Goal: Transaction & Acquisition: Book appointment/travel/reservation

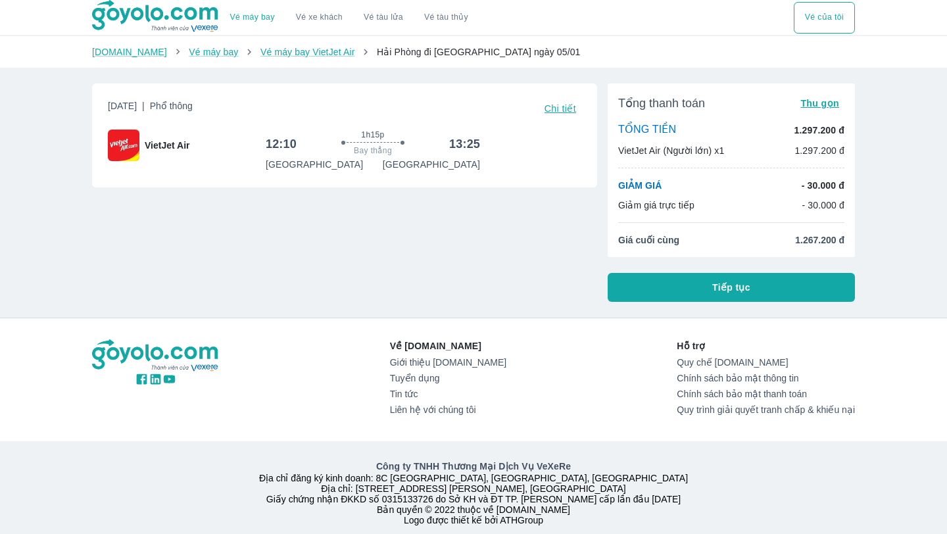
click at [595, 42] on div "Goyolo.com Vé máy bay Vé máy bay VietJet Air Hải Phòng đi Đà Nẵng ngày 05/01" at bounding box center [473, 52] width 947 height 32
drag, startPoint x: 616, startPoint y: 185, endPoint x: 691, endPoint y: 185, distance: 75.0
click at [691, 185] on div "Tổng thanh toán Thu gọn TỔNG TIỀN 1.297.200 đ VietJet Air (Người lớn) x1 1.297.…" at bounding box center [731, 171] width 247 height 174
drag, startPoint x: 696, startPoint y: 206, endPoint x: 620, endPoint y: 177, distance: 81.2
click at [620, 177] on div "Tổng thanh toán Thu gọn TỔNG TIỀN 1.297.200 đ VietJet Air (Người lớn) x1 1.297.…" at bounding box center [731, 171] width 247 height 174
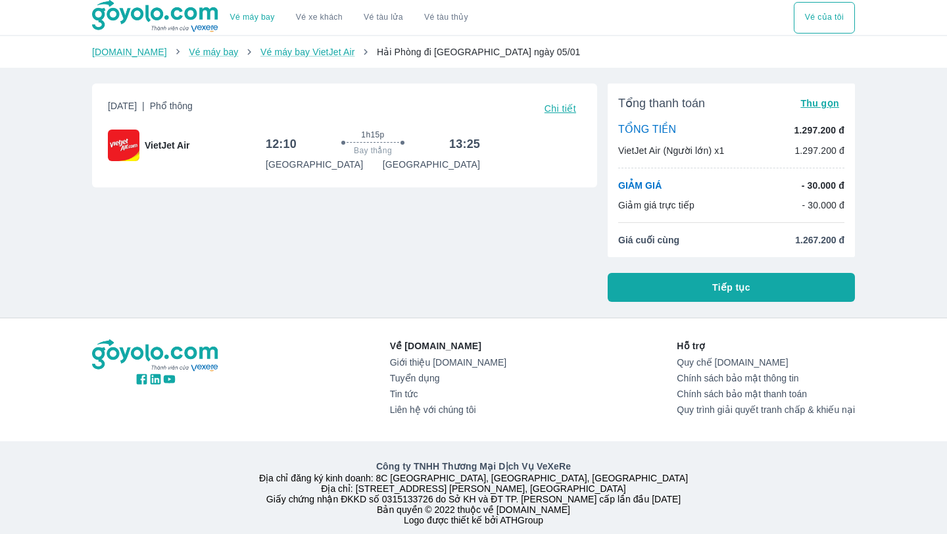
click at [683, 189] on div "GIẢM GIÁ - 30.000 đ" at bounding box center [731, 185] width 226 height 13
click at [541, 308] on div "Vé máy bay Vé xe khách Vé tàu lửa Vé tàu thủy Vé của tôi Goyolo.com Vé máy bay …" at bounding box center [473, 272] width 947 height 544
click at [39, 93] on div "Vé máy bay Vé xe khách Vé tàu lửa Vé tàu thủy Vé của tôi Goyolo.com Vé máy bay …" at bounding box center [473, 272] width 947 height 544
click at [909, 88] on div "Vé máy bay Vé xe khách Vé tàu lửa Vé tàu thủy Vé của tôi Goyolo.com Vé máy bay …" at bounding box center [473, 272] width 947 height 544
click at [749, 289] on span "Tiếp tục" at bounding box center [731, 287] width 38 height 13
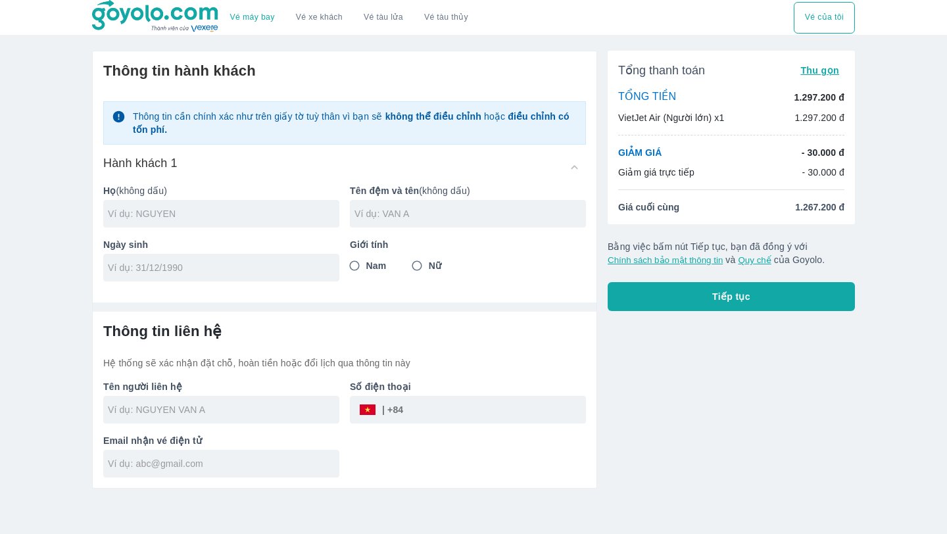
click at [124, 216] on input "text" at bounding box center [223, 213] width 231 height 13
type input "HAMMAD"
type input "BHOIRA"
click at [162, 264] on input "tel" at bounding box center [217, 267] width 218 height 13
type input "13/10/1997"
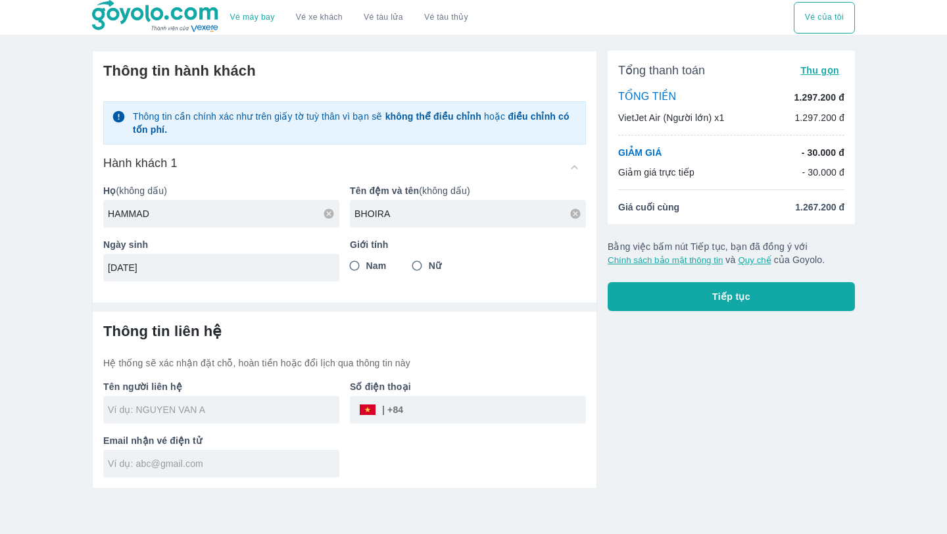
click at [399, 306] on hr at bounding box center [345, 306] width 504 height 9
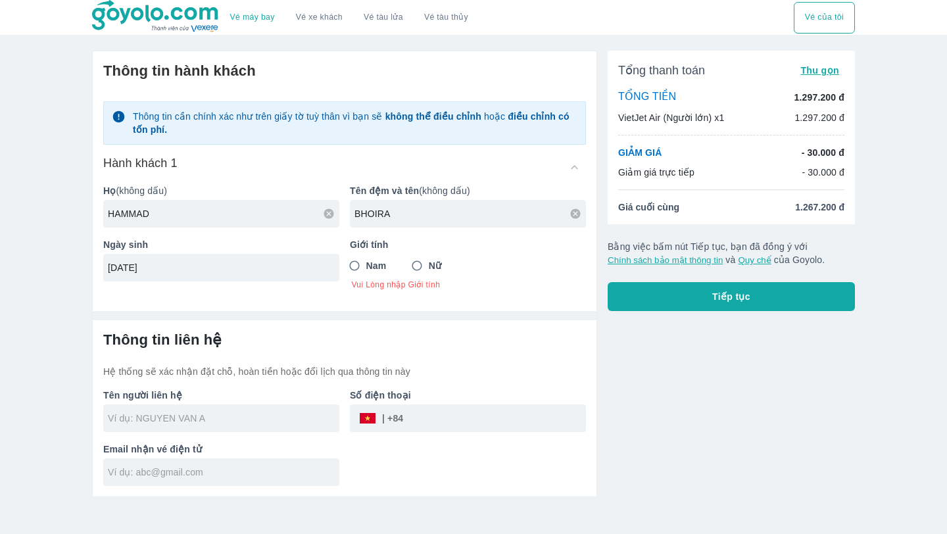
click at [367, 266] on span "Nam" at bounding box center [376, 265] width 20 height 13
click at [366, 266] on input "Nam" at bounding box center [355, 266] width 24 height 24
radio input "true"
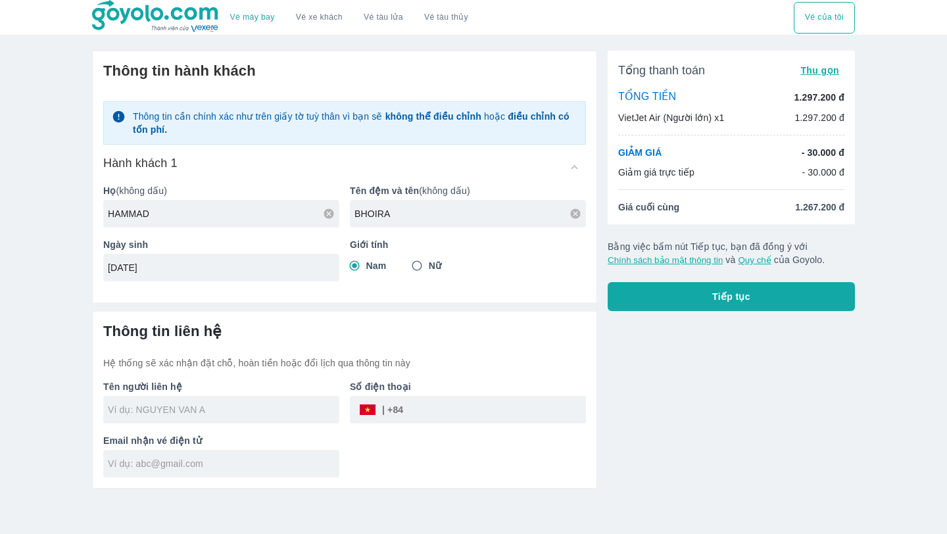
click at [191, 410] on input "text" at bounding box center [223, 409] width 231 height 13
type input "HAMMAD BHOIRA"
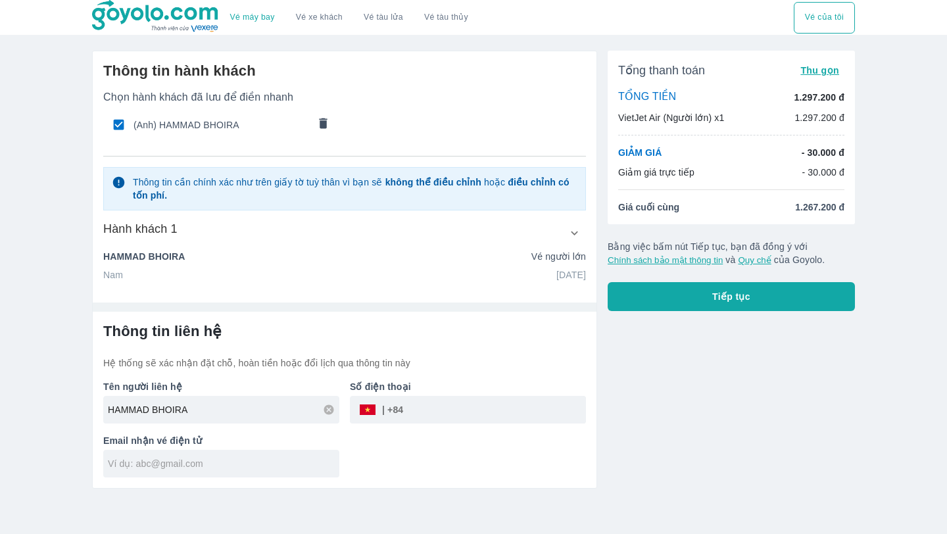
click at [454, 399] on input "tel" at bounding box center [494, 410] width 183 height 32
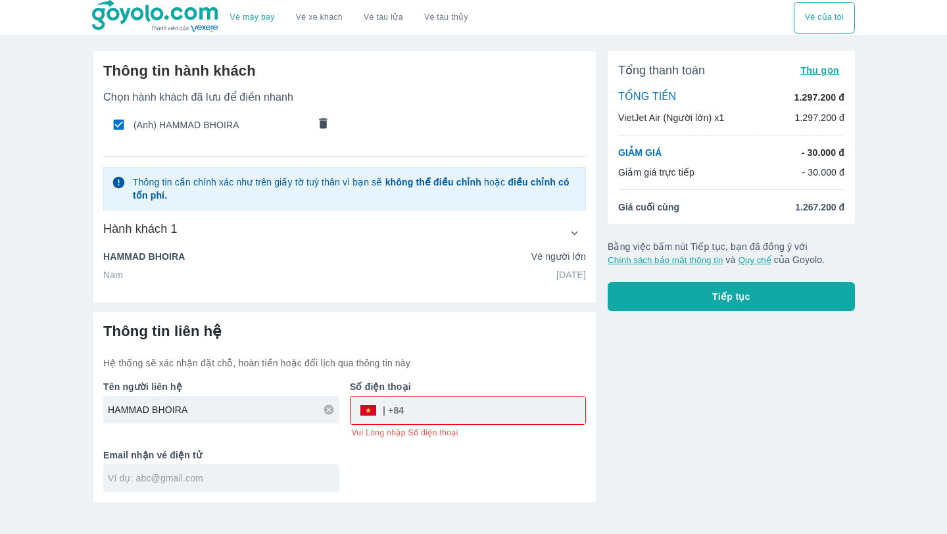
click at [391, 410] on div "​" at bounding box center [380, 410] width 45 height 0
click at [362, 413] on div "​" at bounding box center [467, 411] width 235 height 28
click at [375, 413] on div "​" at bounding box center [467, 411] width 235 height 28
click at [404, 410] on div "​" at bounding box center [380, 410] width 45 height 0
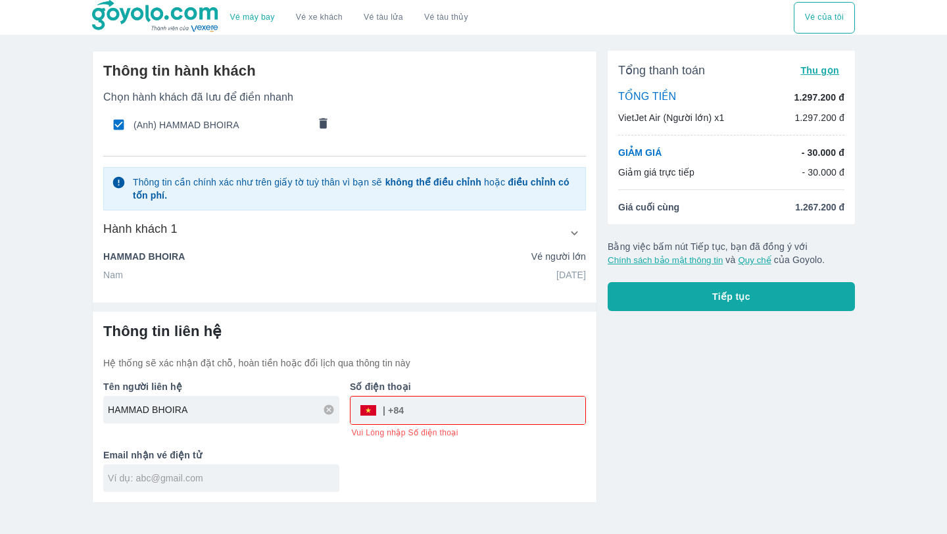
click at [404, 410] on div "​" at bounding box center [380, 410] width 45 height 0
click at [433, 417] on input "tel" at bounding box center [494, 411] width 181 height 32
click at [508, 462] on div "Tên người liên hệ HAMMAD BHOIRA Số điện thoại ​ 12353762453487 Số điện thoại ch…" at bounding box center [339, 431] width 493 height 122
click at [505, 409] on input "12353762453487" at bounding box center [494, 411] width 181 height 32
type input "12345678"
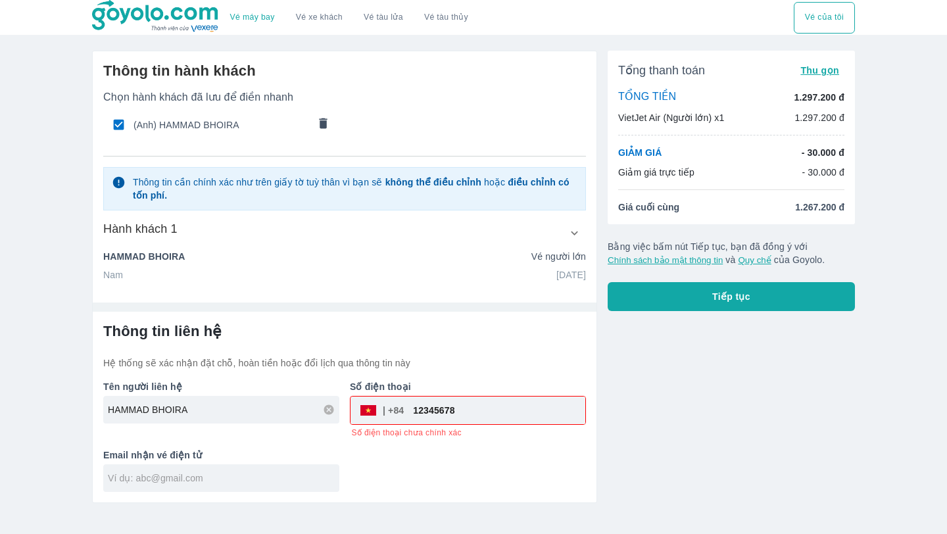
click at [527, 474] on div "Tên người liên hệ HAMMAD BHOIRA Số điện thoại ​ 12345678 Số điện thoại chưa chí…" at bounding box center [339, 431] width 493 height 122
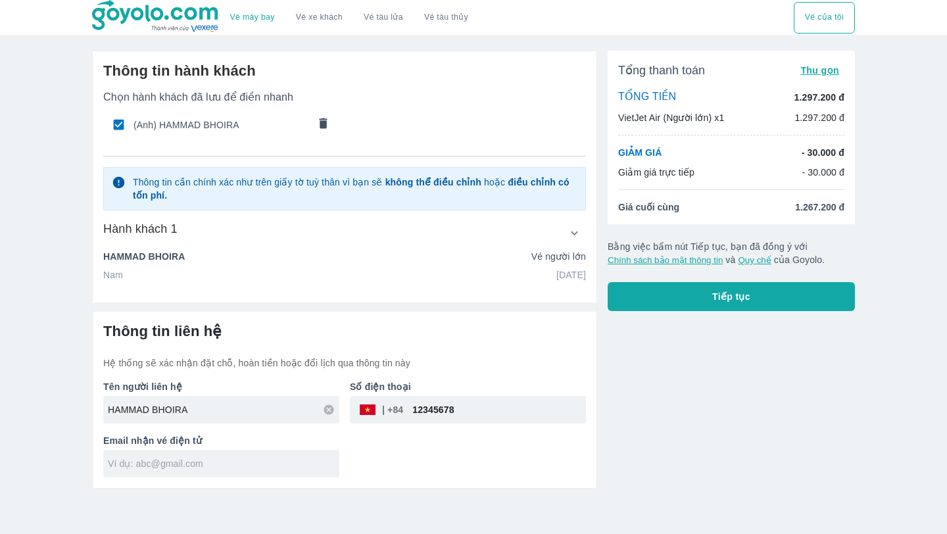
click at [199, 464] on input "text" at bounding box center [223, 463] width 231 height 13
click at [203, 466] on input "hmdbhoira@Gmailc==.comsd" at bounding box center [223, 463] width 231 height 13
click at [224, 466] on input "hmdbhoira@Gmailc.comsd" at bounding box center [223, 463] width 231 height 13
click at [671, 431] on div "Tổng thanh toán Thu gọn TỔNG TIỀN 1.297.200 đ VietJet Air (Người lớn) x1 1.297.…" at bounding box center [726, 264] width 258 height 448
click at [192, 466] on input "hmdbhoira@Gmailc.com" at bounding box center [223, 463] width 231 height 13
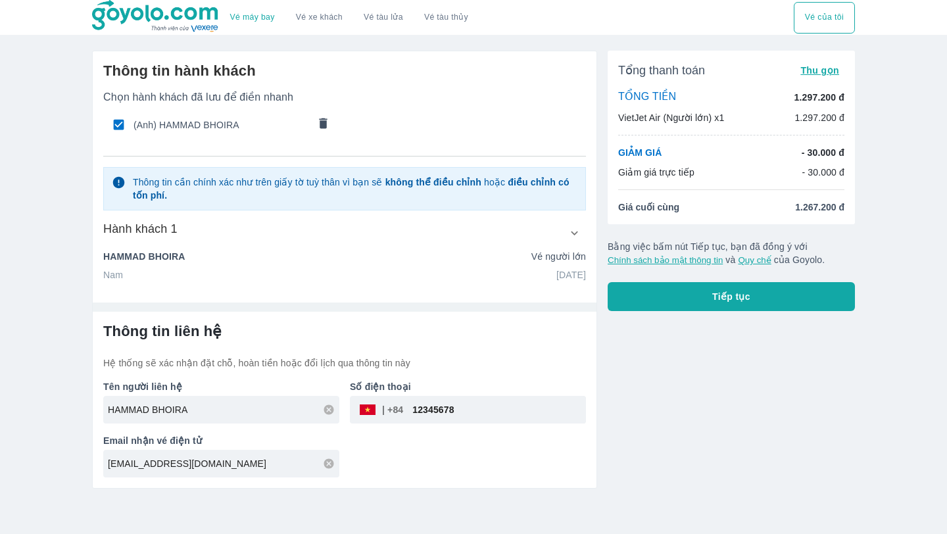
type input "hmdbhoira@Gmail.com"
click at [424, 469] on div "Tên người liên hệ HAMMAD BHOIRA Số điện thoại ​ 12345678 Email nhận vé điện tử …" at bounding box center [339, 424] width 493 height 108
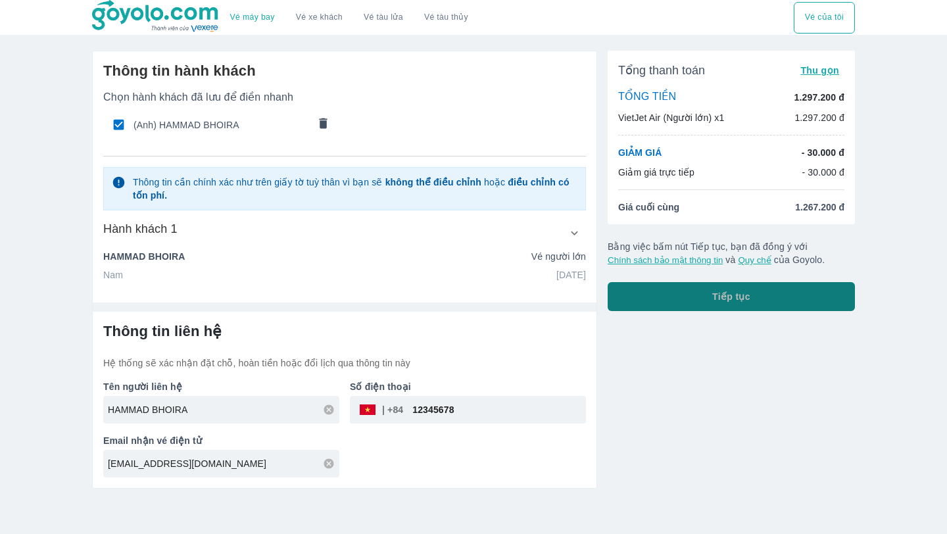
click at [722, 291] on span "Tiếp tục" at bounding box center [731, 296] width 38 height 13
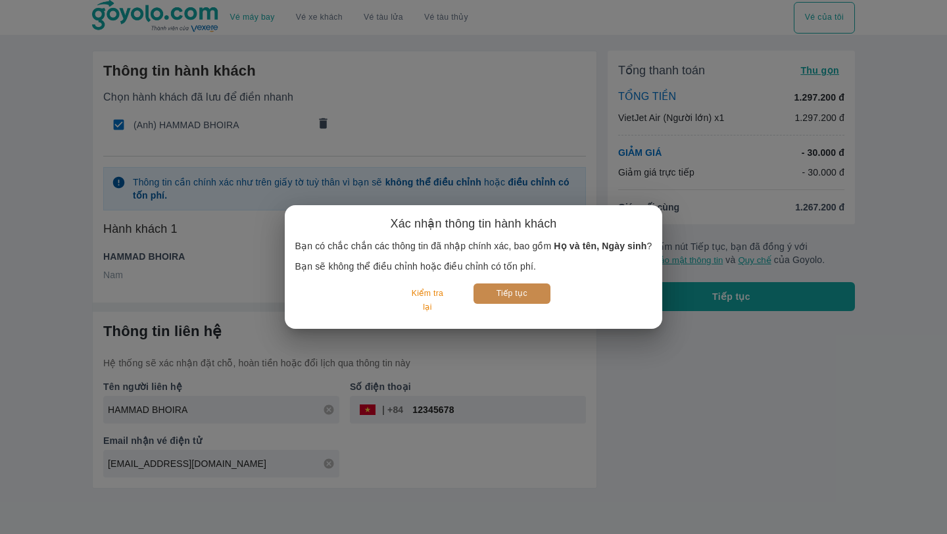
click at [516, 297] on button "Tiếp tục" at bounding box center [511, 293] width 77 height 20
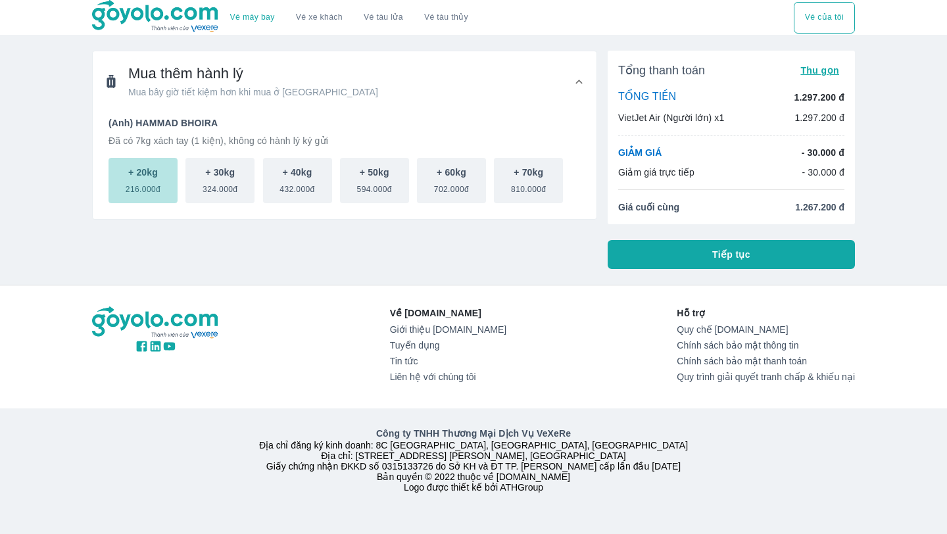
click at [160, 185] on span "216.000đ" at bounding box center [143, 187] width 35 height 16
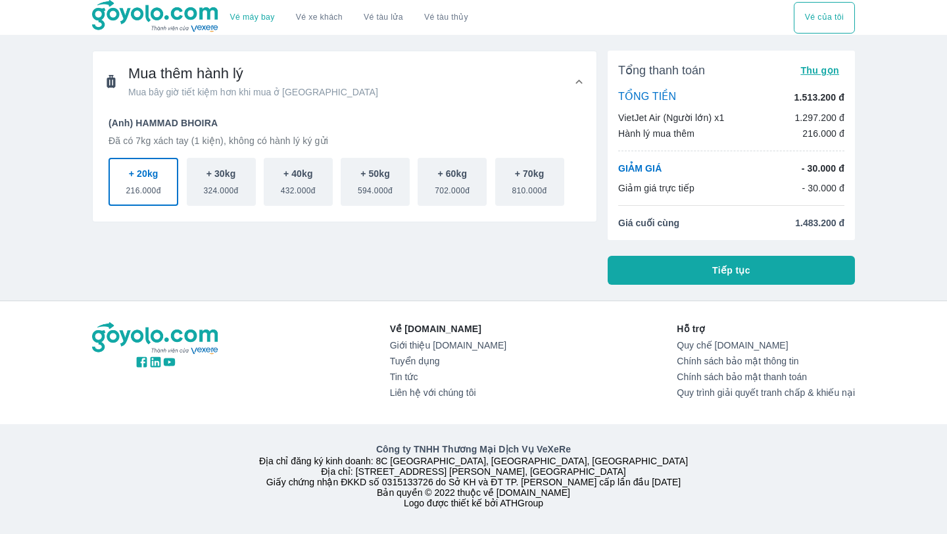
click at [756, 269] on button "Tiếp tục" at bounding box center [731, 270] width 247 height 29
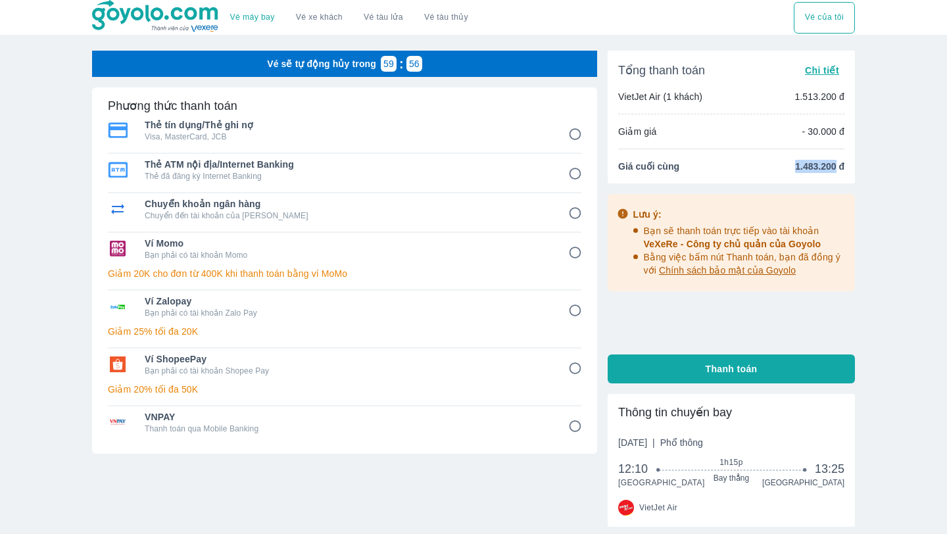
drag, startPoint x: 789, startPoint y: 162, endPoint x: 836, endPoint y: 162, distance: 46.7
click at [836, 162] on span "1.483.200 đ" at bounding box center [819, 166] width 49 height 13
copy span "1.483.200"
click at [166, 133] on p "Visa, MasterCard, JCB" at bounding box center [347, 137] width 405 height 11
radio input "true"
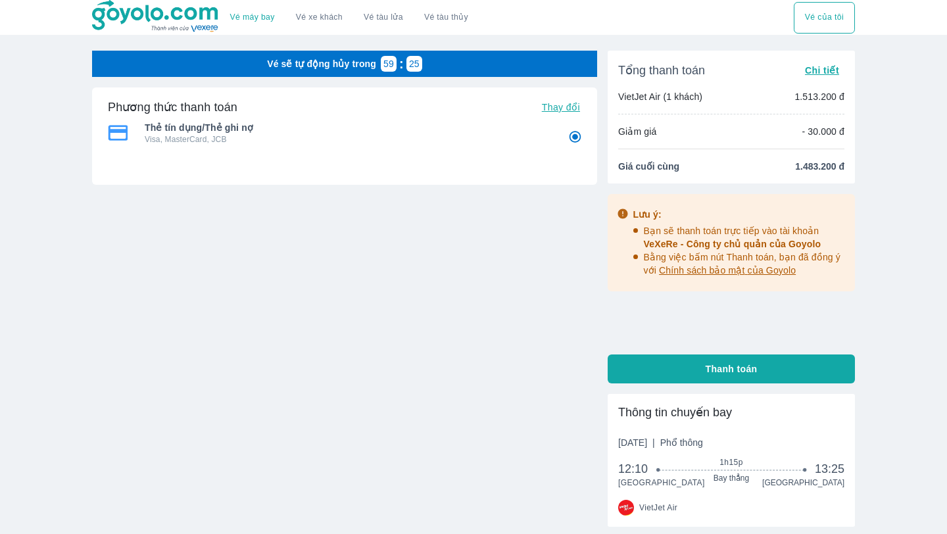
click at [285, 132] on span "Thẻ tín dụng/Thẻ ghi nợ" at bounding box center [347, 127] width 405 height 13
click at [558, 104] on span "Thay đổi" at bounding box center [561, 107] width 38 height 11
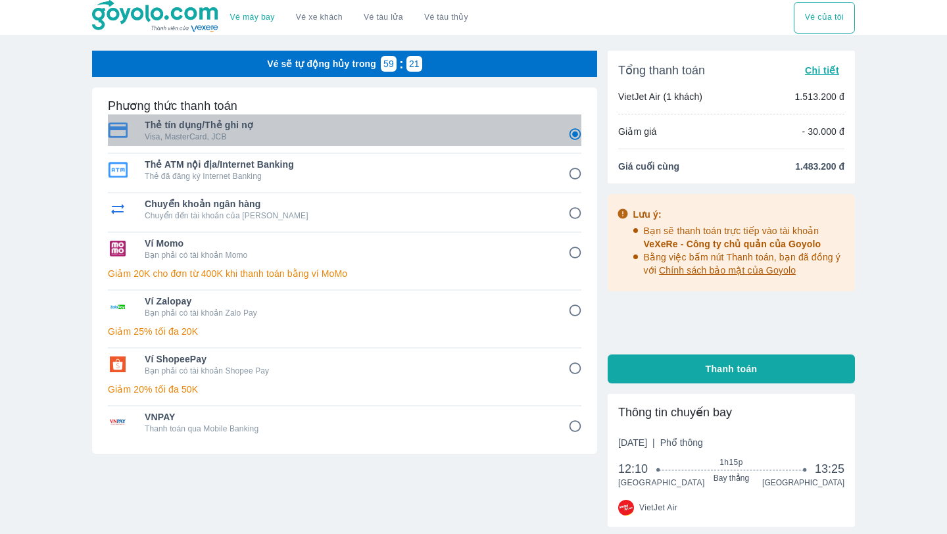
click at [413, 128] on span "Thẻ tín dụng/Thẻ ghi nợ" at bounding box center [347, 124] width 405 height 13
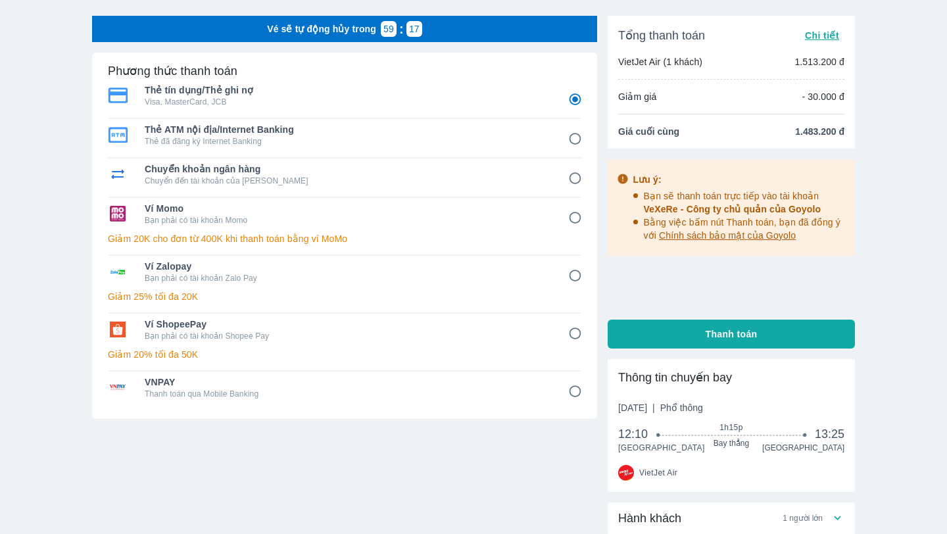
scroll to position [4, 0]
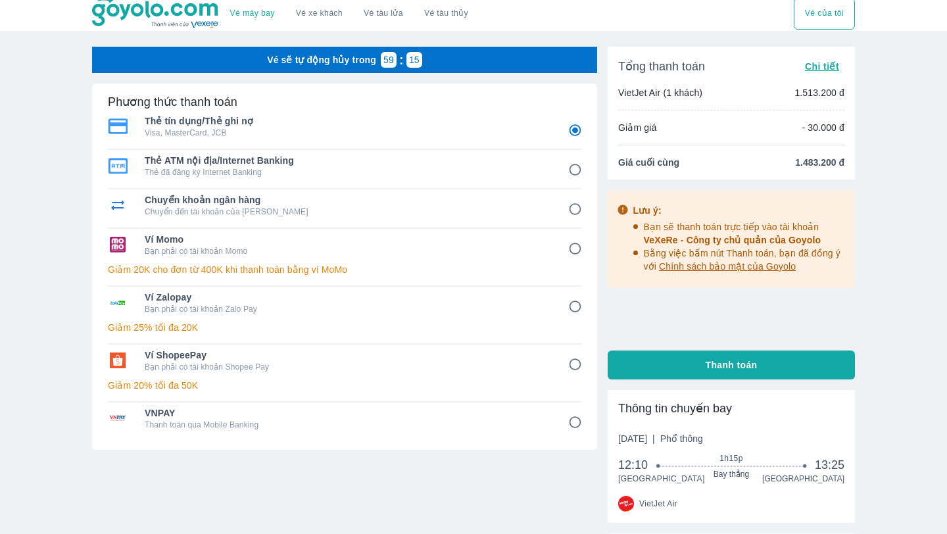
click at [487, 137] on p "Visa, MasterCard, JCB" at bounding box center [347, 133] width 405 height 11
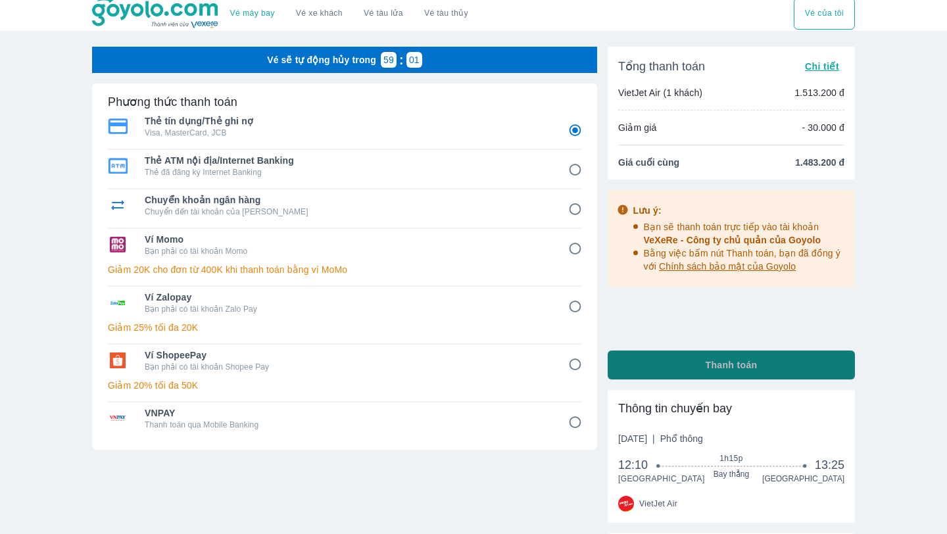
click at [759, 364] on button "Thanh toán" at bounding box center [731, 364] width 247 height 29
radio input "false"
